Goal: Information Seeking & Learning: Find specific fact

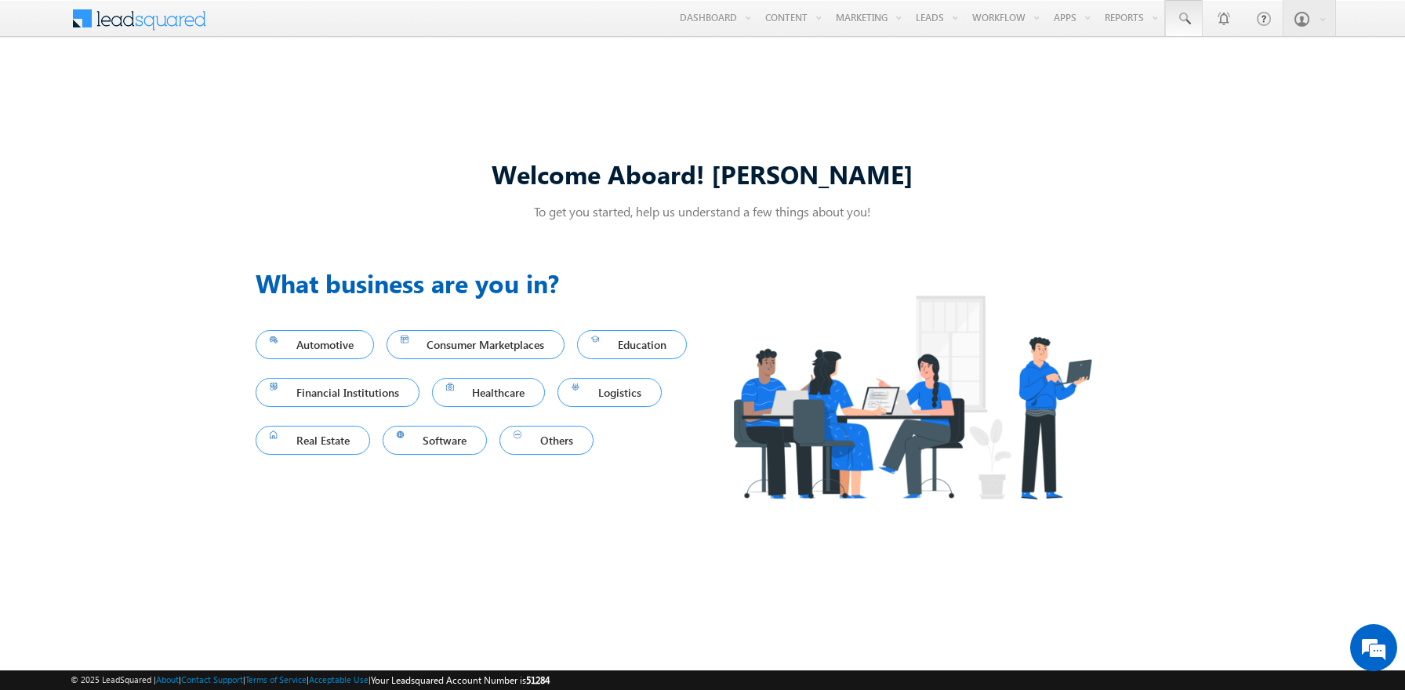
click at [1184, 19] on span at bounding box center [1184, 19] width 16 height 16
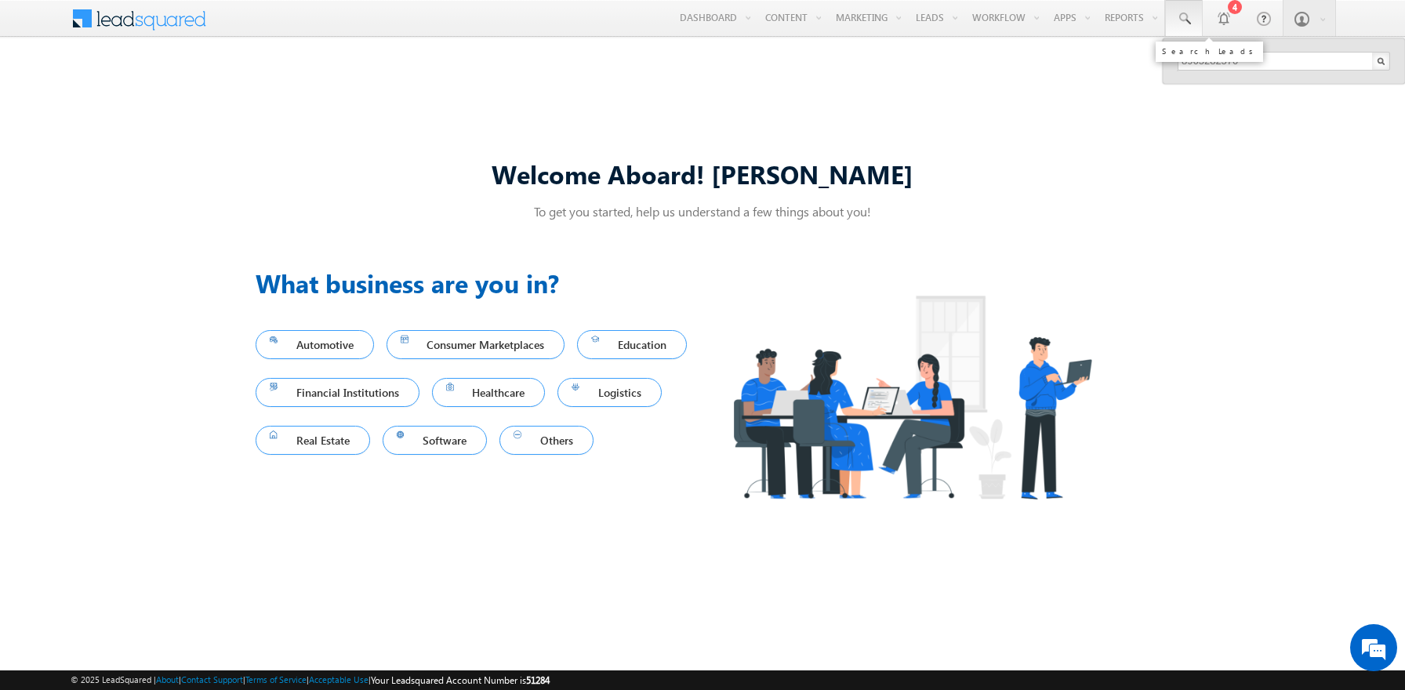
type input "8965282570"
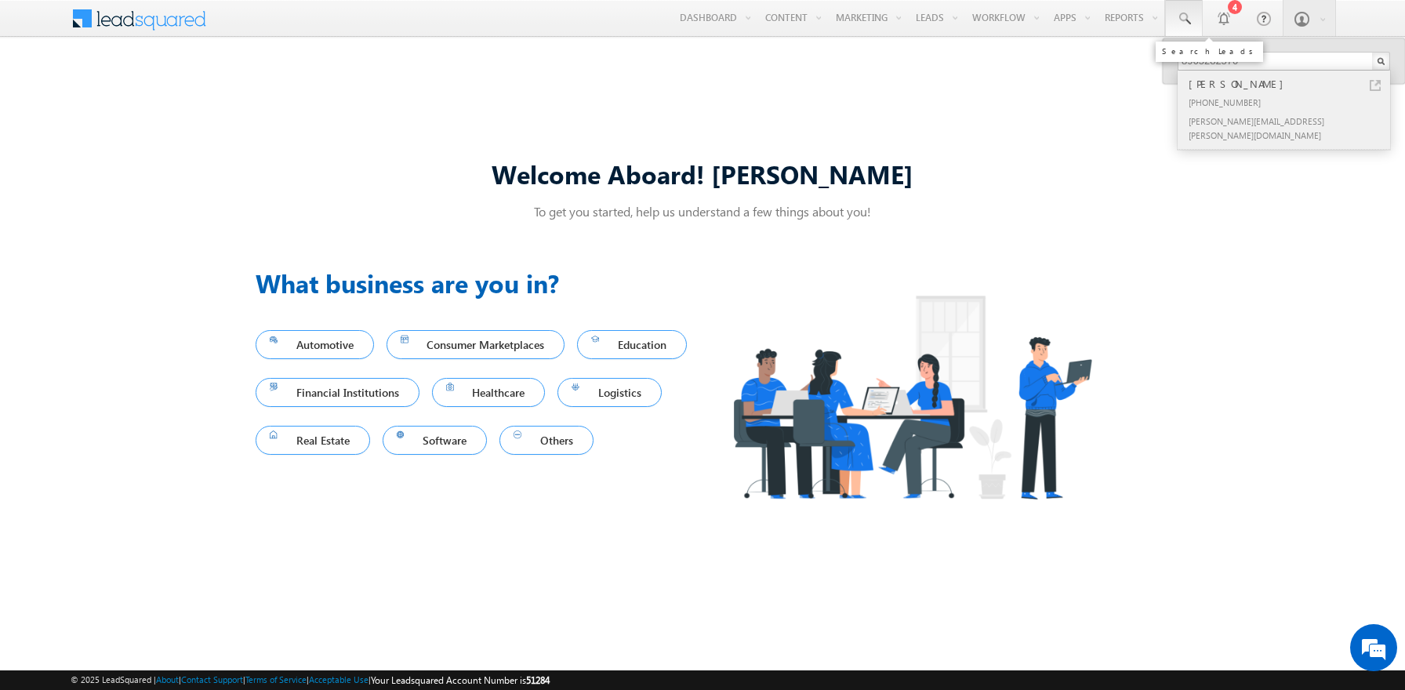
click at [1291, 84] on div "Satyen Dach" at bounding box center [1291, 83] width 210 height 17
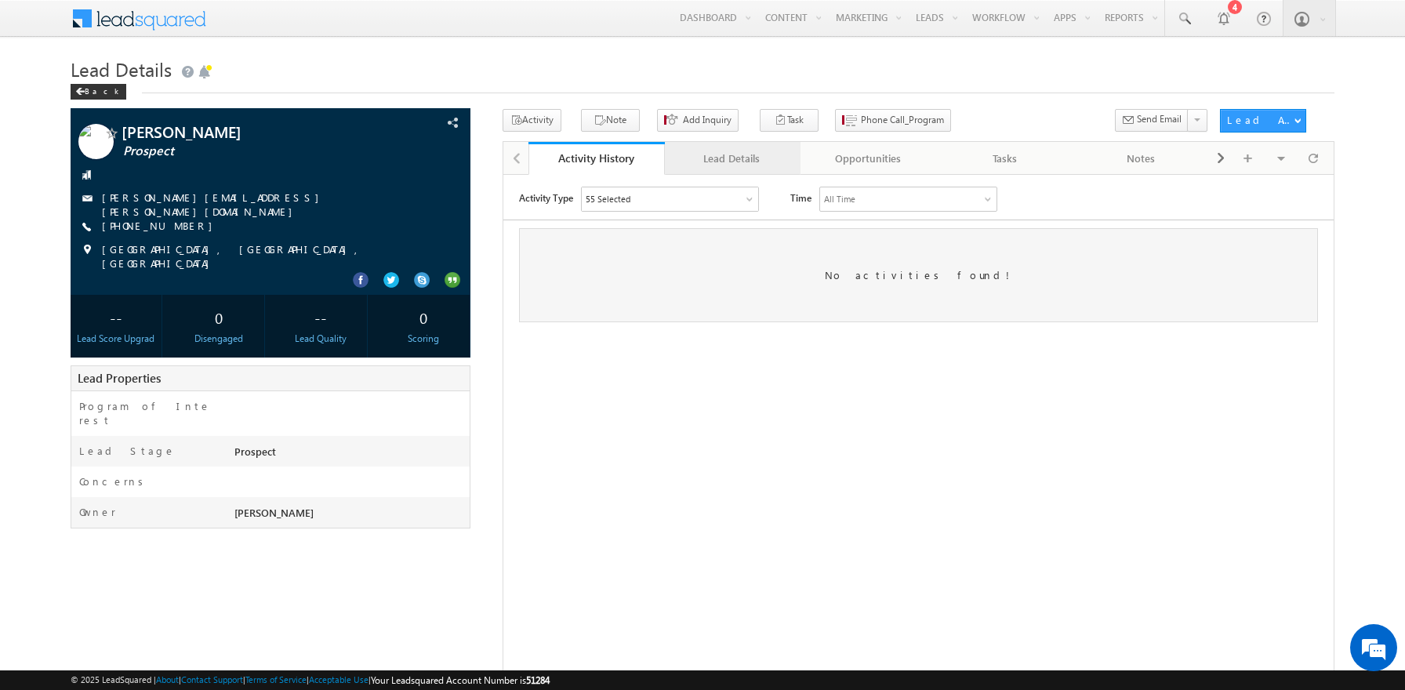
click at [732, 159] on div "Lead Details" at bounding box center [733, 158] width 110 height 19
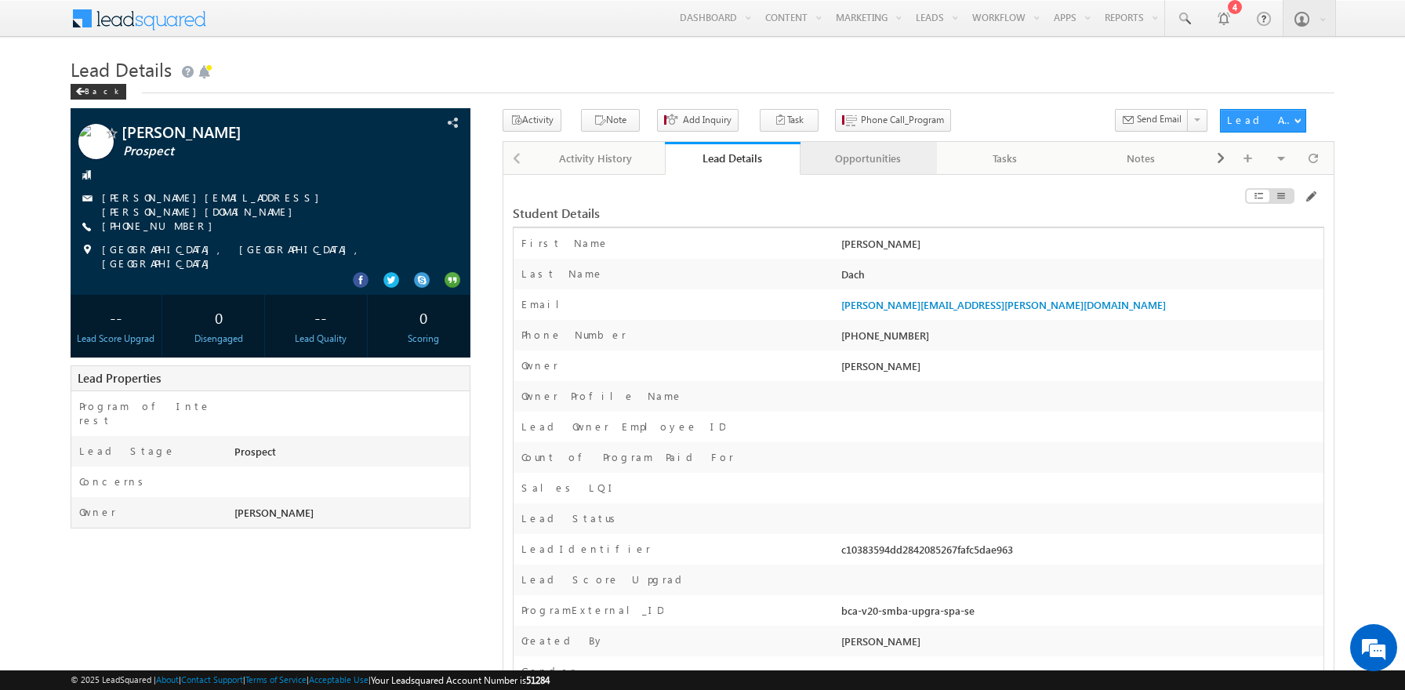
click at [868, 159] on div "Opportunities" at bounding box center [868, 158] width 110 height 19
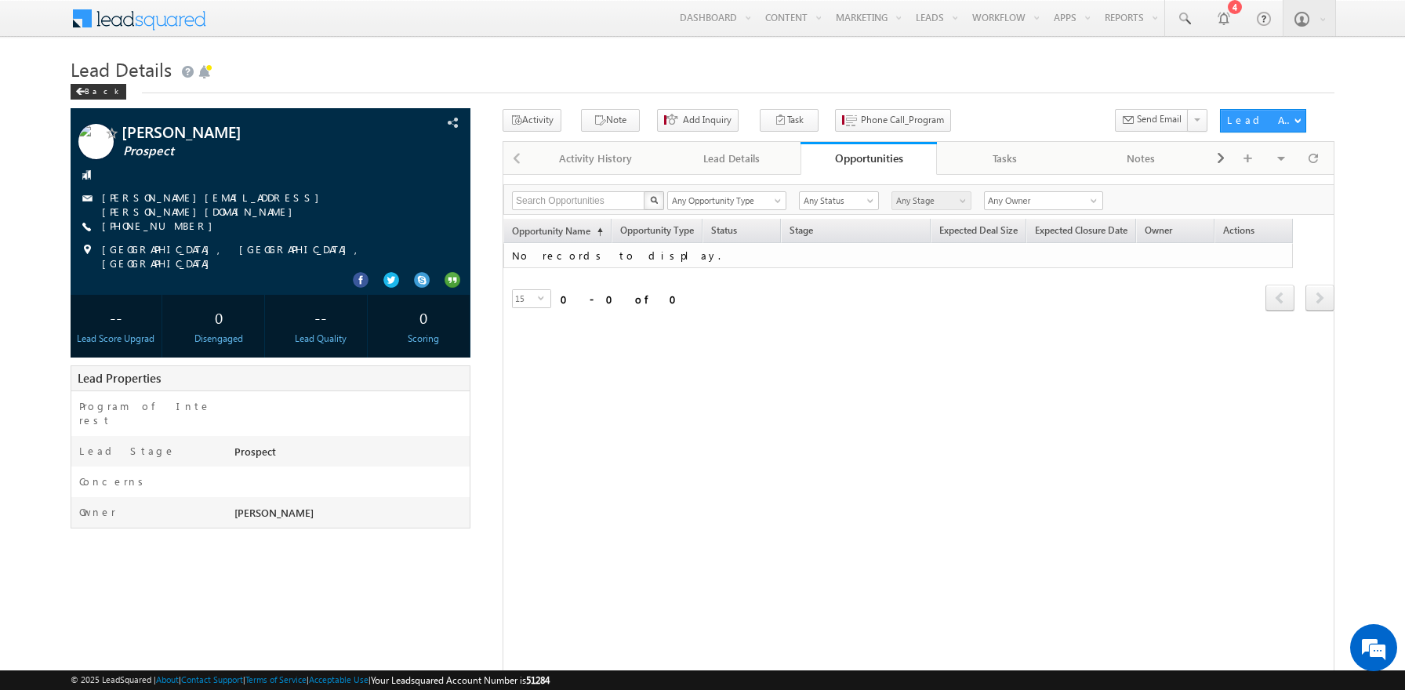
click at [149, 16] on span at bounding box center [150, 16] width 114 height 27
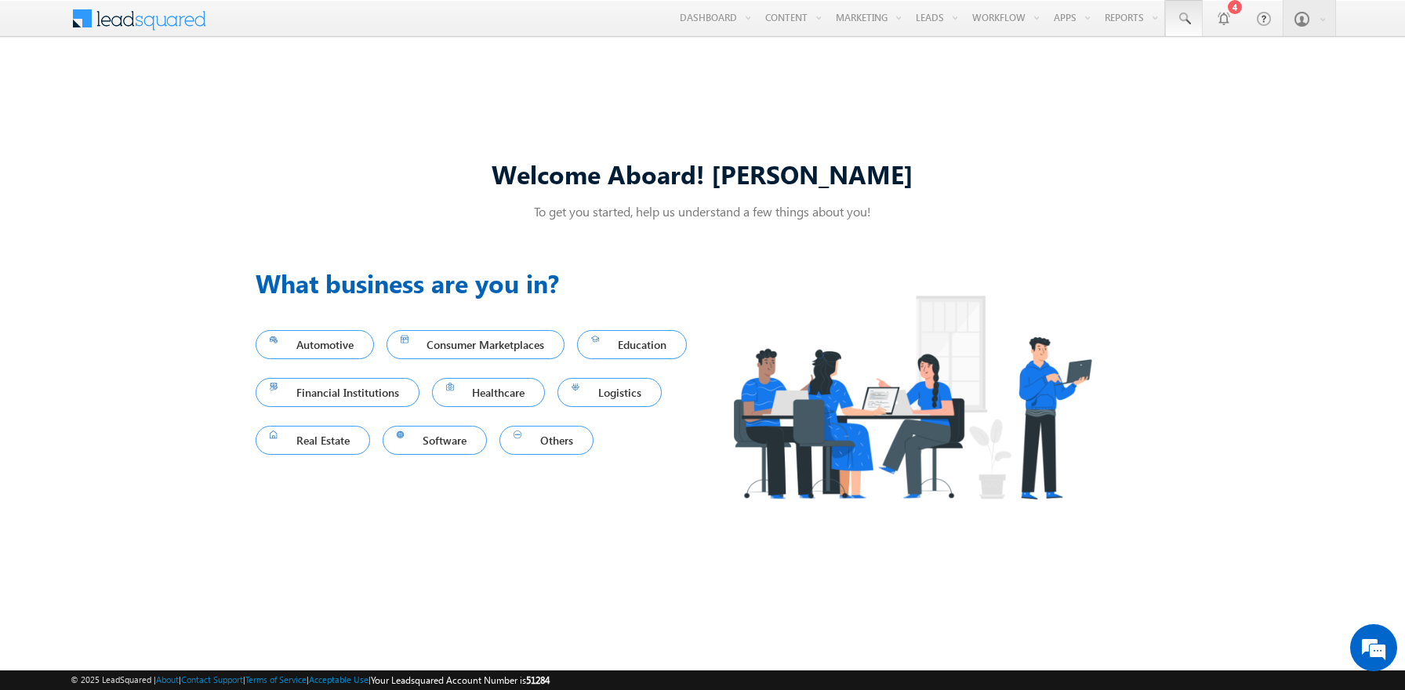
click at [1184, 19] on span at bounding box center [1184, 19] width 16 height 16
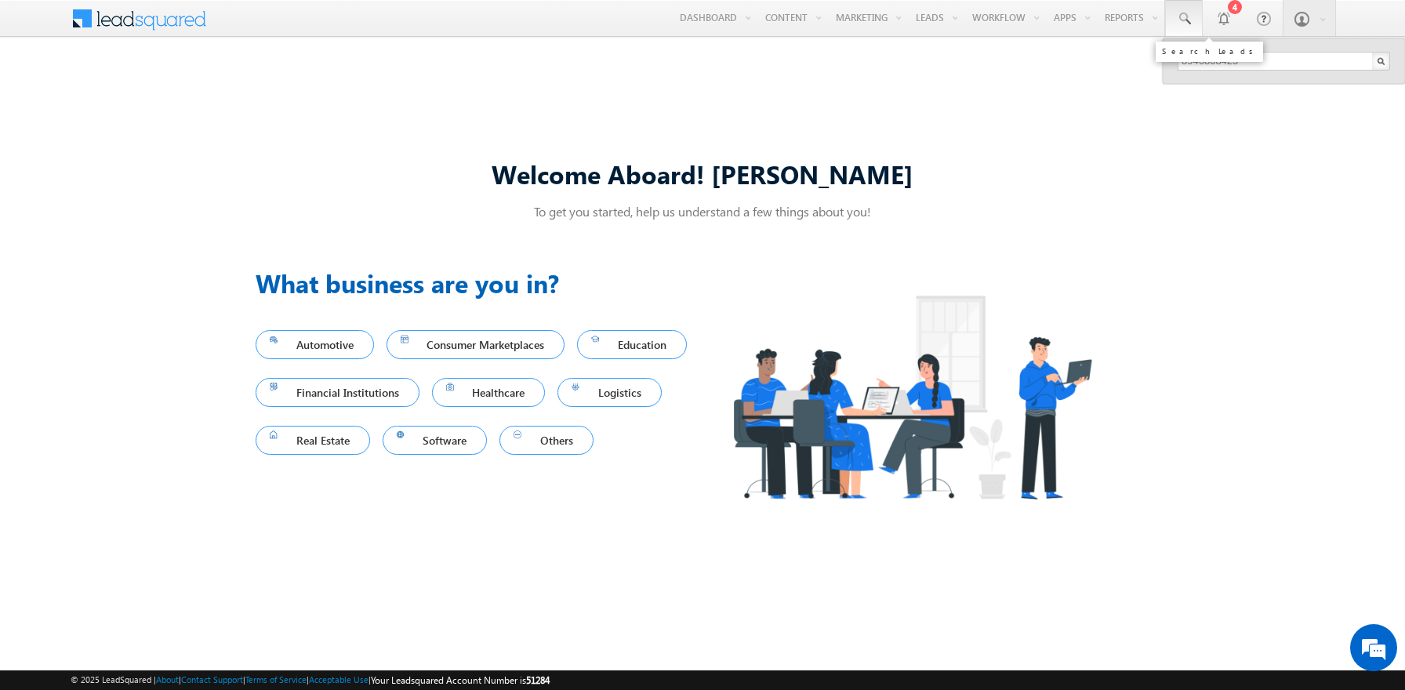
type input "8946808425"
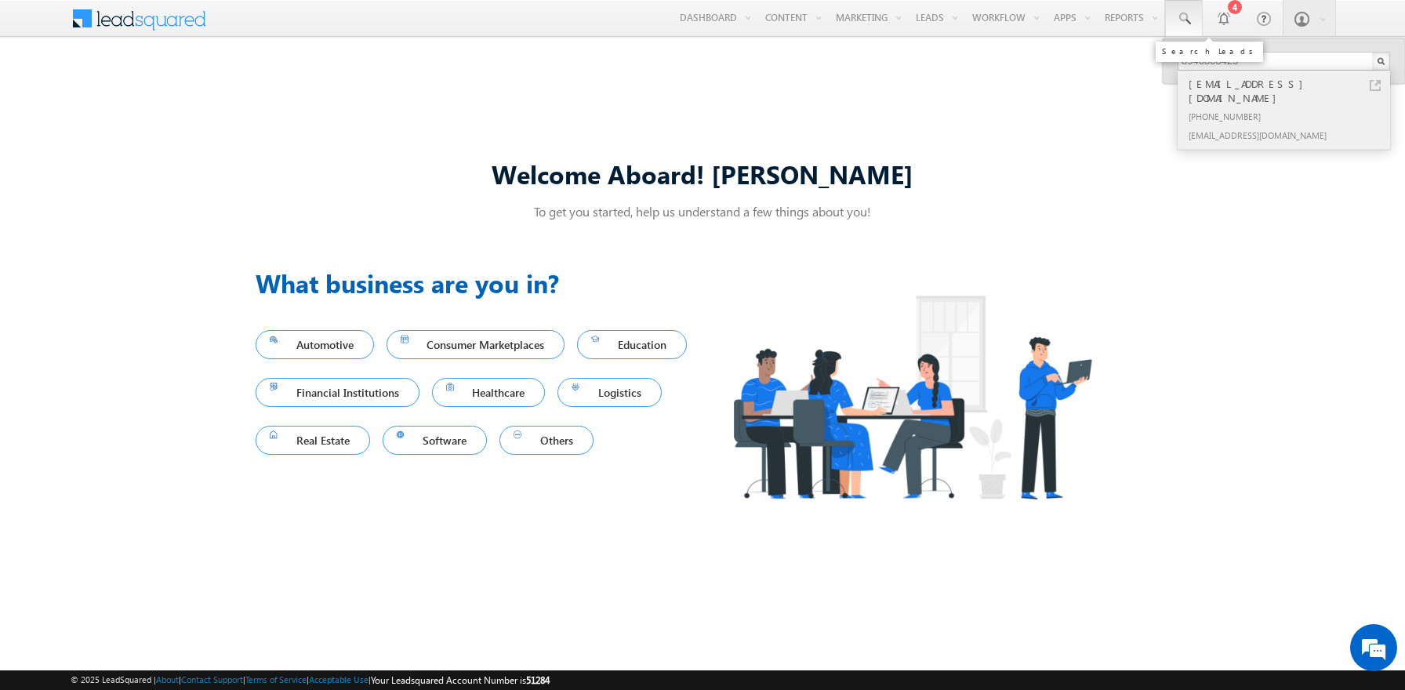
click at [1291, 107] on div "[PHONE_NUMBER]" at bounding box center [1291, 116] width 210 height 19
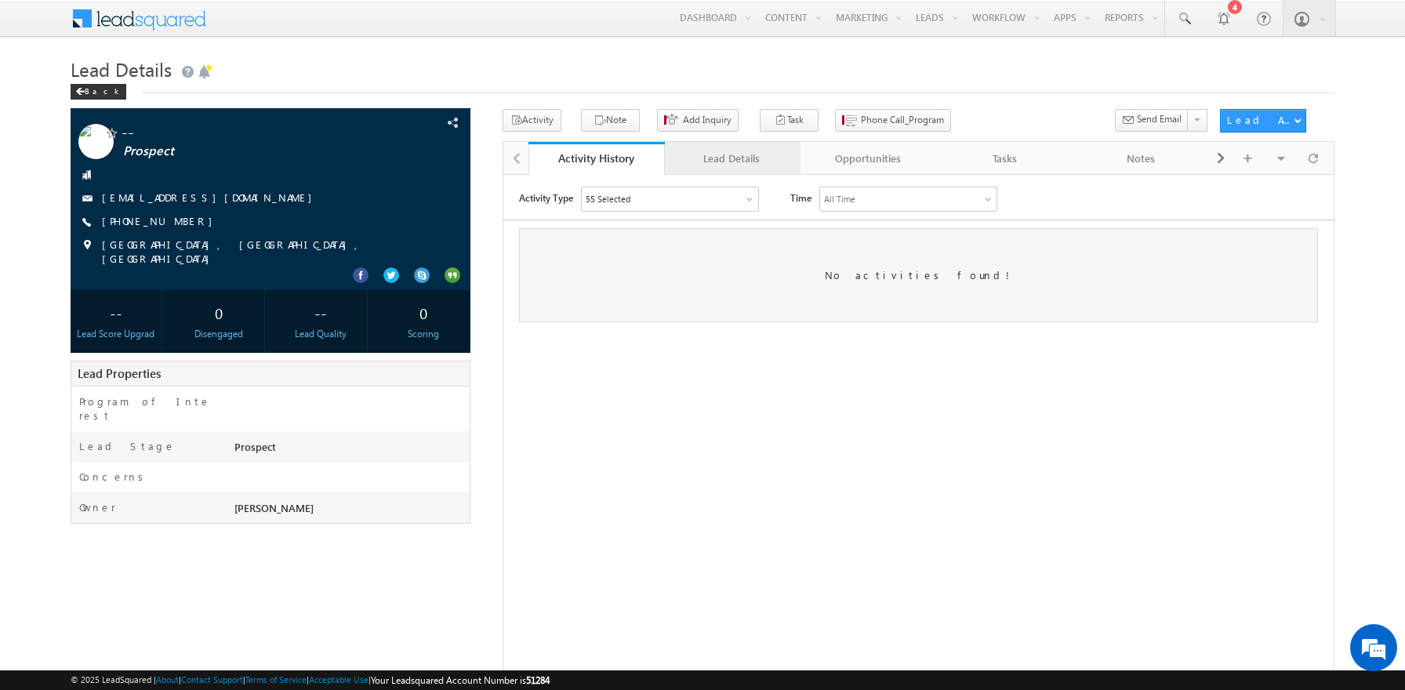
click at [732, 159] on div "Lead Details" at bounding box center [733, 158] width 110 height 19
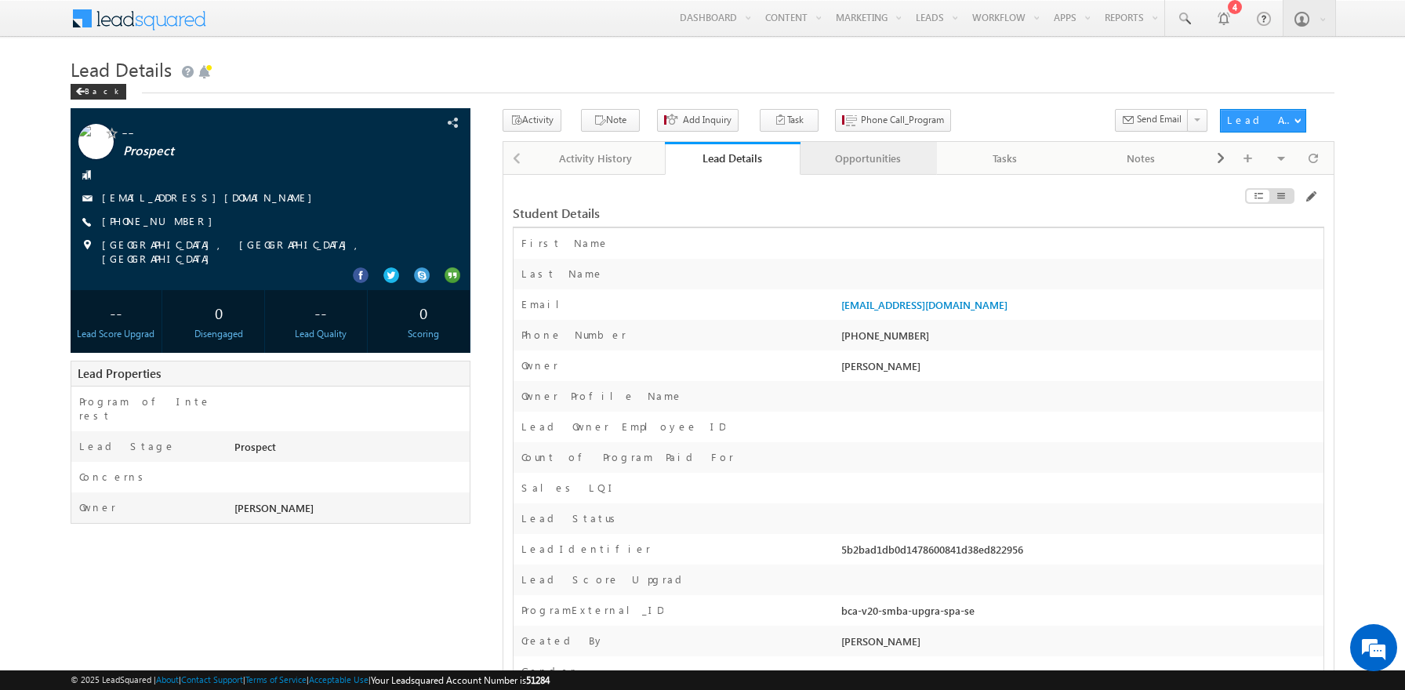
click at [868, 159] on div "Opportunities" at bounding box center [868, 158] width 110 height 19
